Goal: Information Seeking & Learning: Learn about a topic

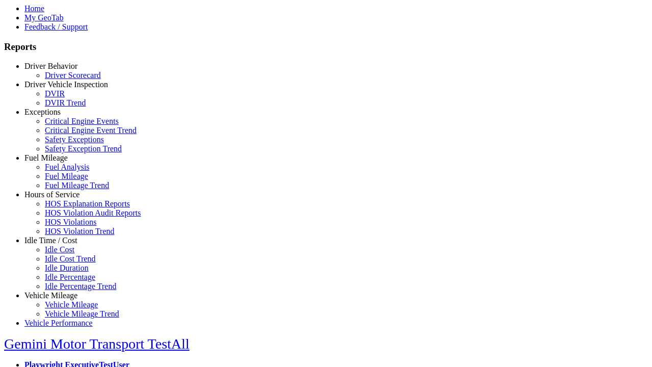
click at [59, 162] on link "Fuel Mileage" at bounding box center [45, 157] width 43 height 9
click at [66, 190] on link "Fuel Mileage Trend" at bounding box center [77, 185] width 64 height 9
select select "**********"
type input "**********"
